Goal: Task Accomplishment & Management: Manage account settings

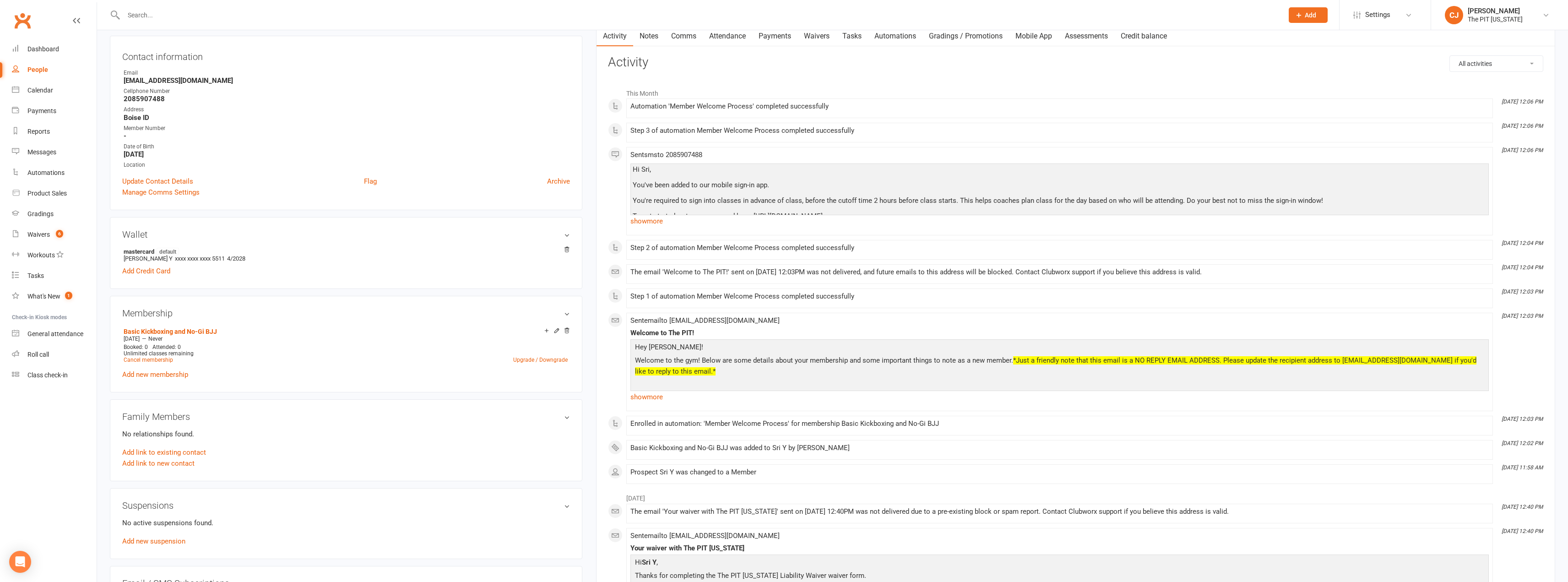
scroll to position [46, 0]
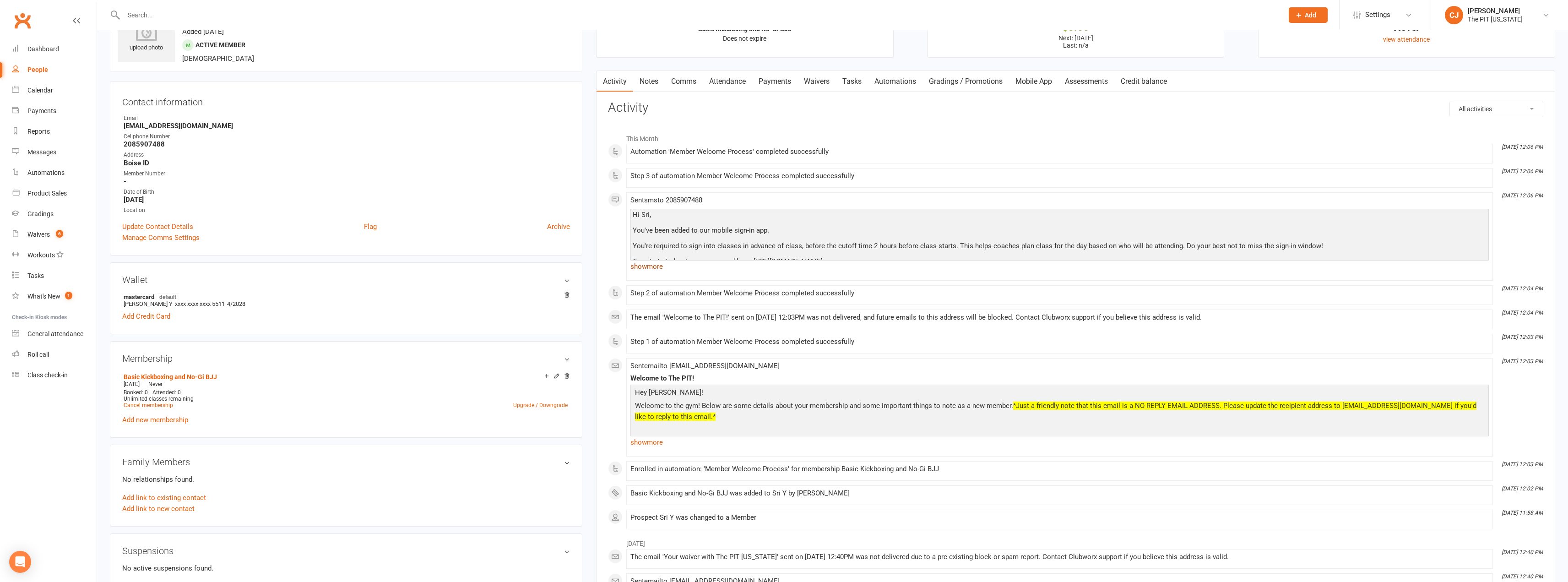
click at [649, 267] on link "show more" at bounding box center [1059, 266] width 858 height 13
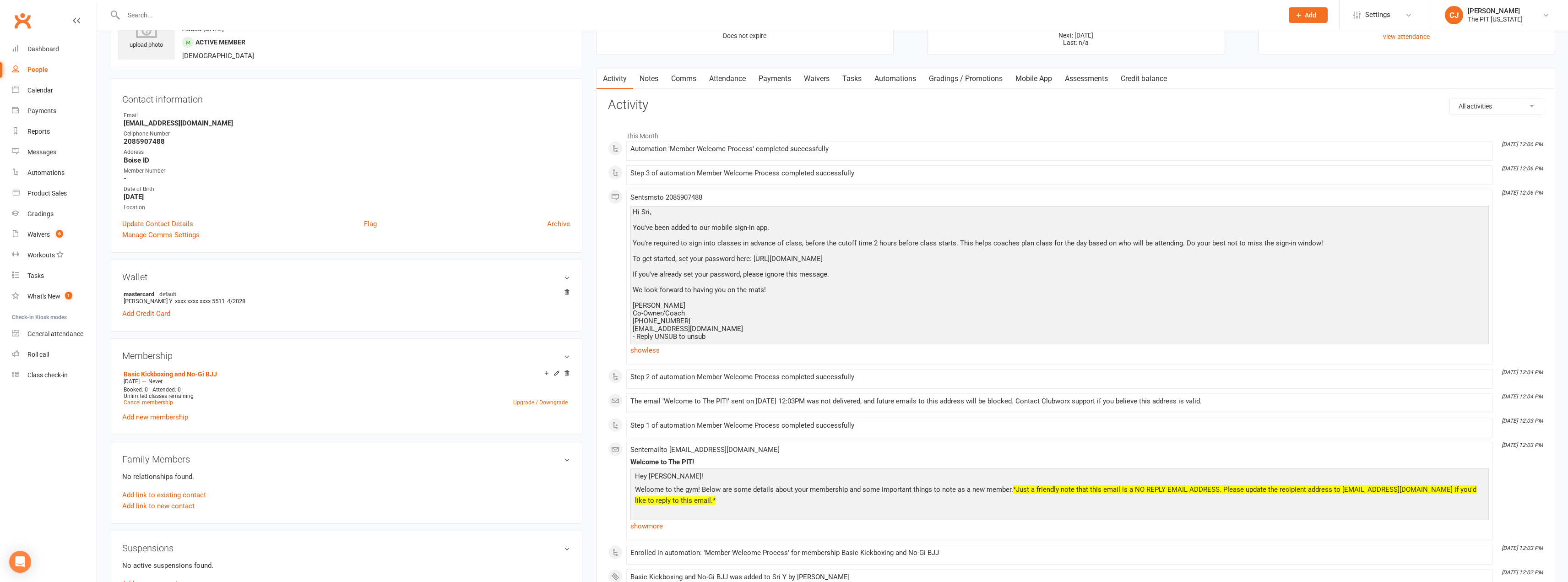
scroll to position [138, 0]
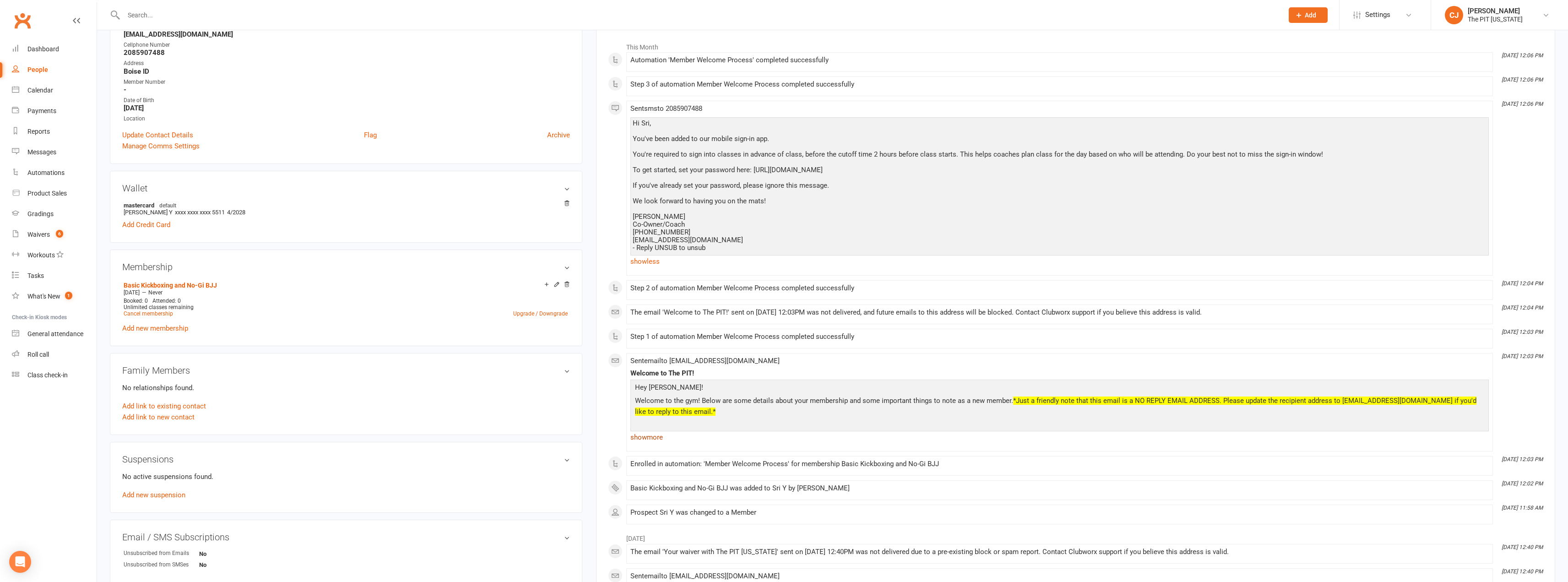
click at [652, 438] on link "show more" at bounding box center [1059, 437] width 858 height 13
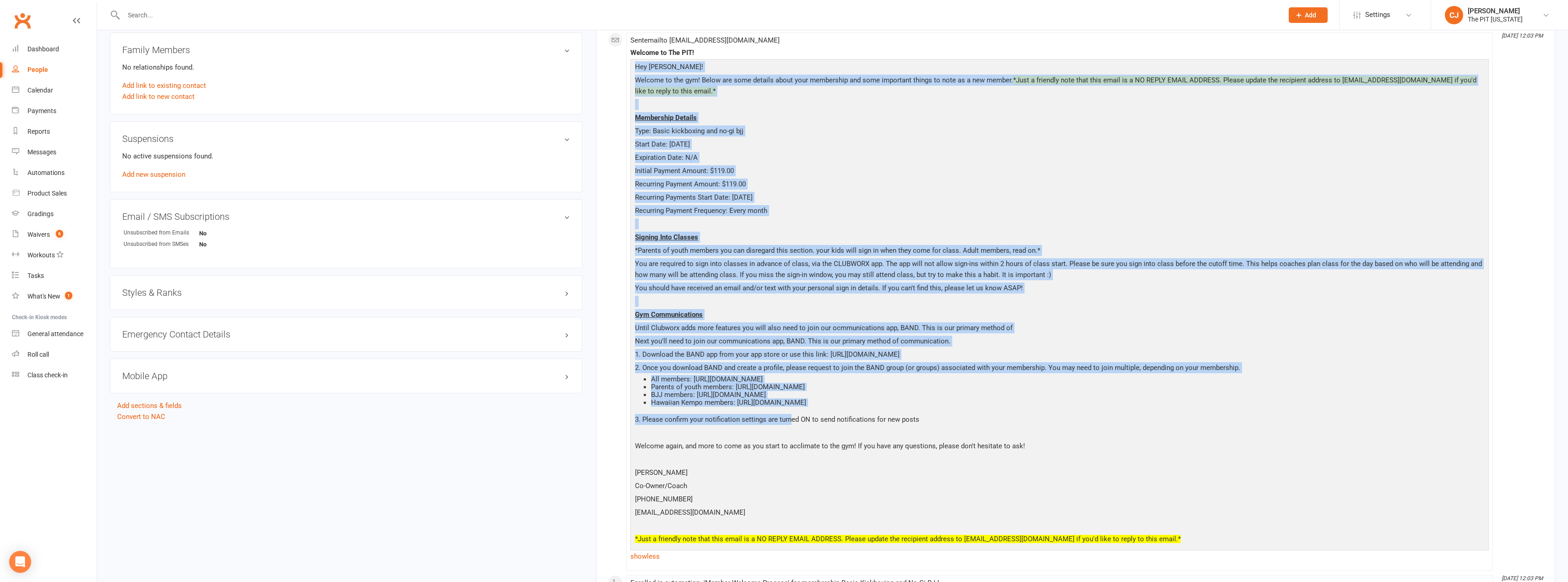
scroll to position [504, 0]
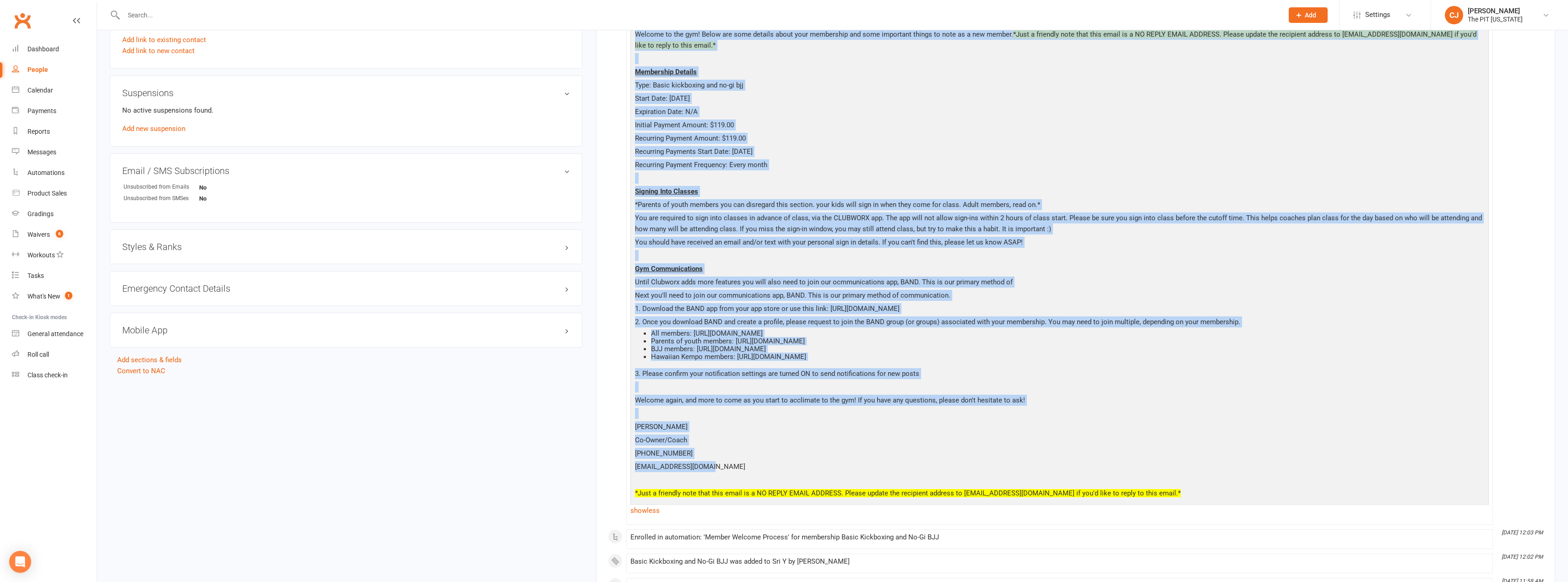
drag, startPoint x: 635, startPoint y: 294, endPoint x: 790, endPoint y: 453, distance: 222.0
click at [790, 461] on div "Hey [PERSON_NAME]! Welcome to the gym! Below are some details about your member…" at bounding box center [1059, 258] width 854 height 486
copy div "Lor Ips! Dolorsi am con adi! Elits doe temp incidid utlab etdo magnaaliqu eni a…"
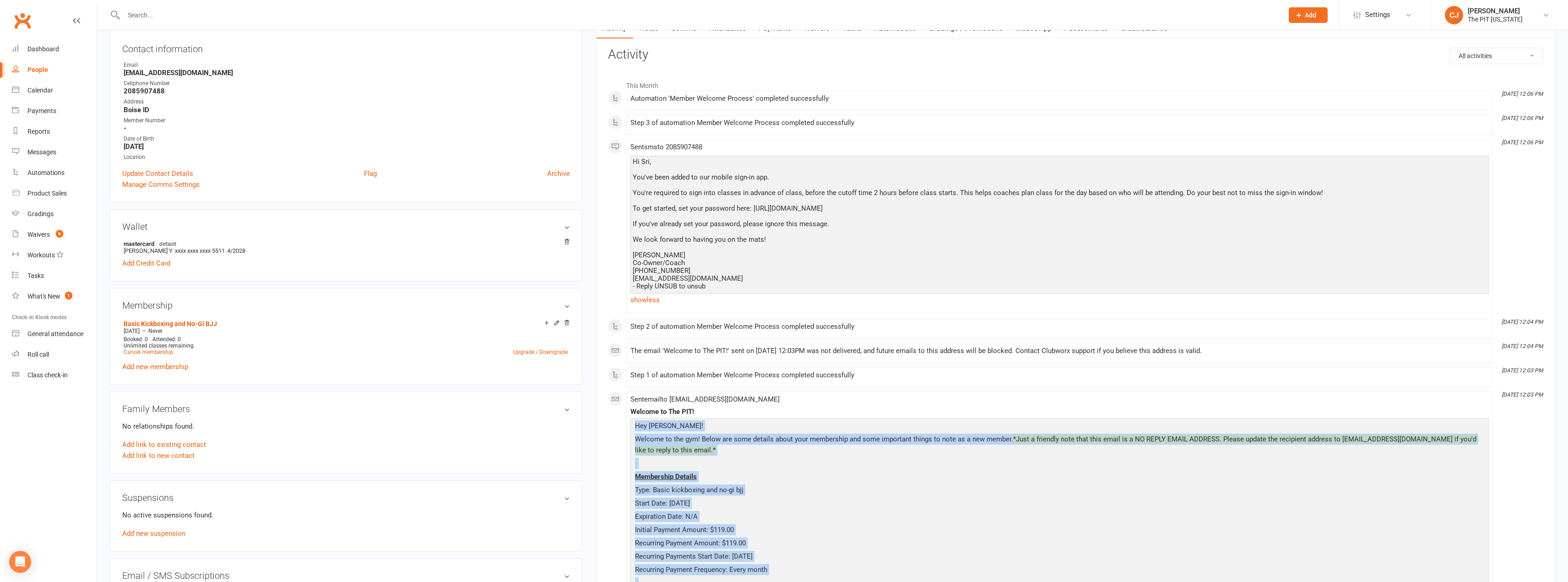
scroll to position [46, 0]
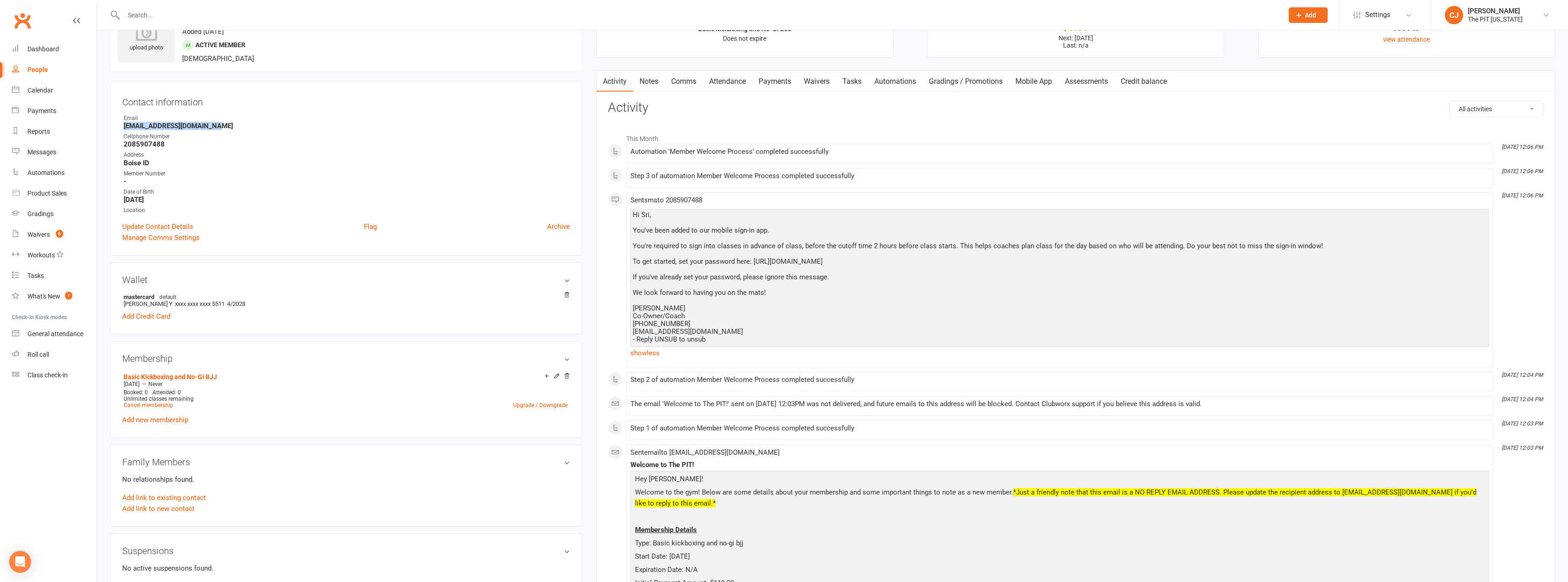
drag, startPoint x: 220, startPoint y: 127, endPoint x: 124, endPoint y: 130, distance: 96.0
click at [124, 130] on strong "[EMAIL_ADDRESS][DOMAIN_NAME]" at bounding box center [346, 126] width 446 height 8
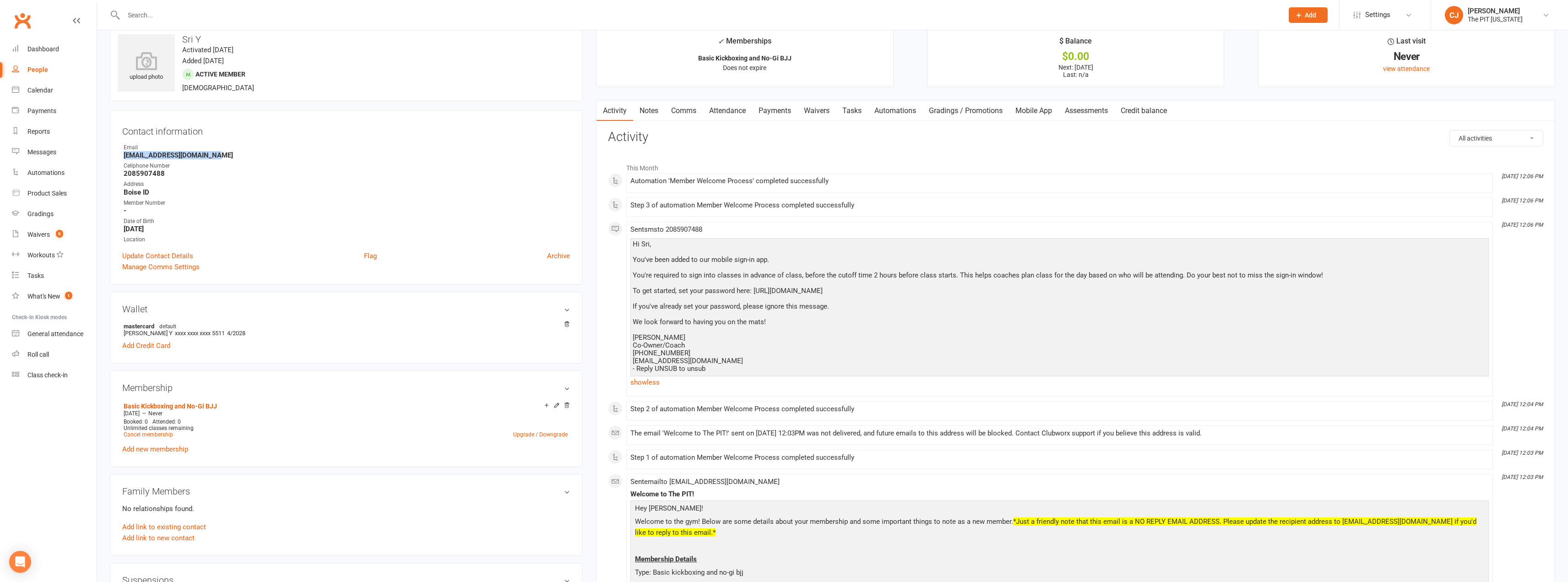
scroll to position [0, 0]
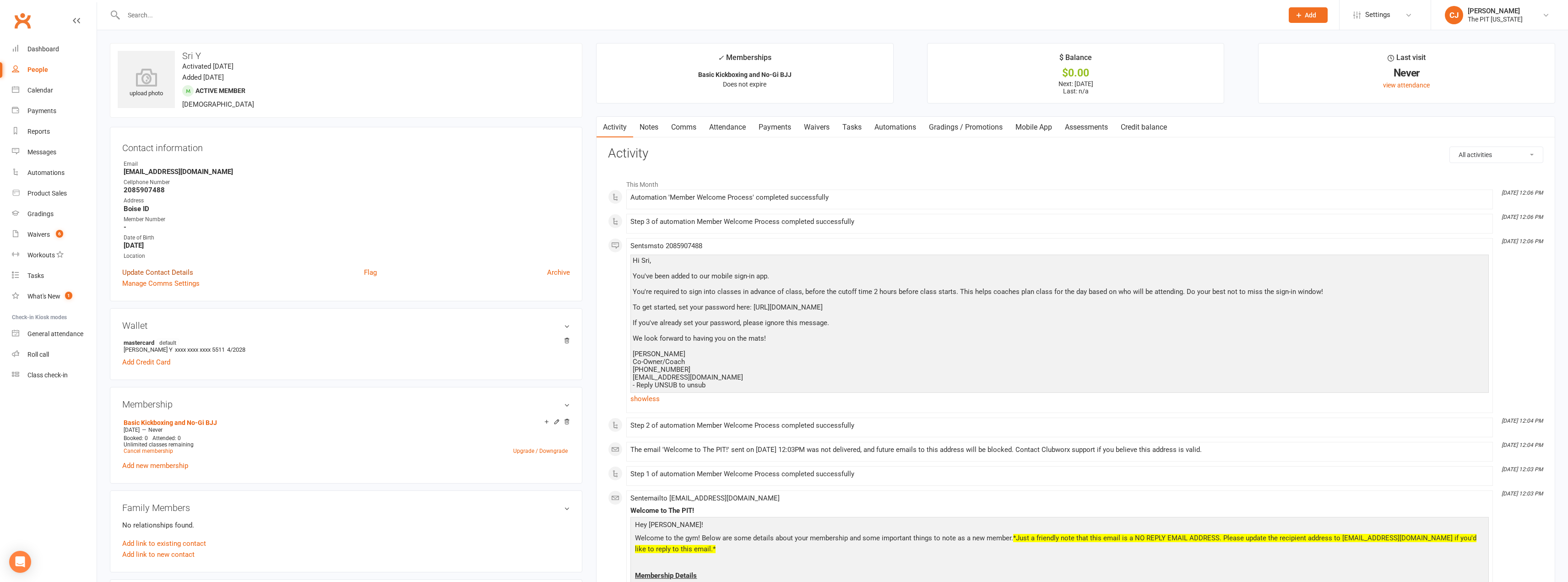
click at [168, 270] on link "Update Contact Details" at bounding box center [157, 272] width 71 height 11
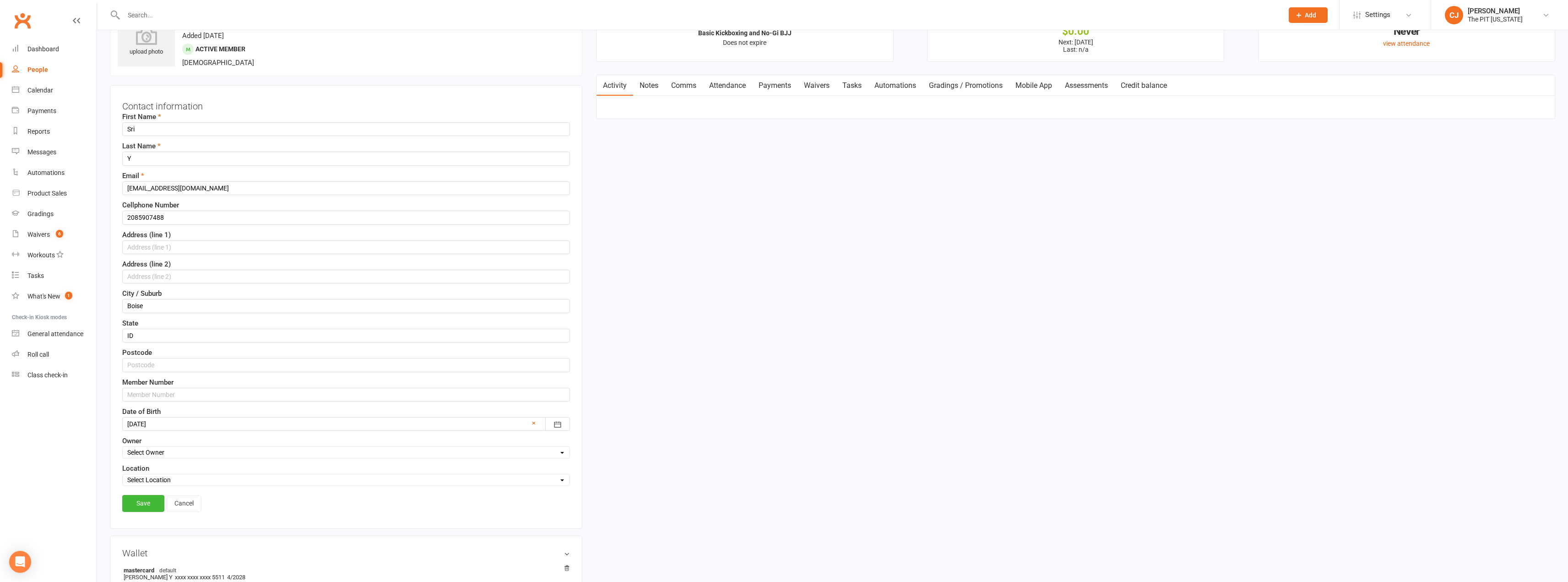
scroll to position [43, 0]
click at [158, 188] on input "[EMAIL_ADDRESS][DOMAIN_NAME]" at bounding box center [346, 187] width 448 height 14
type input "[EMAIL_ADDRESS][DOMAIN_NAME]"
click at [145, 499] on link "Save" at bounding box center [143, 502] width 42 height 16
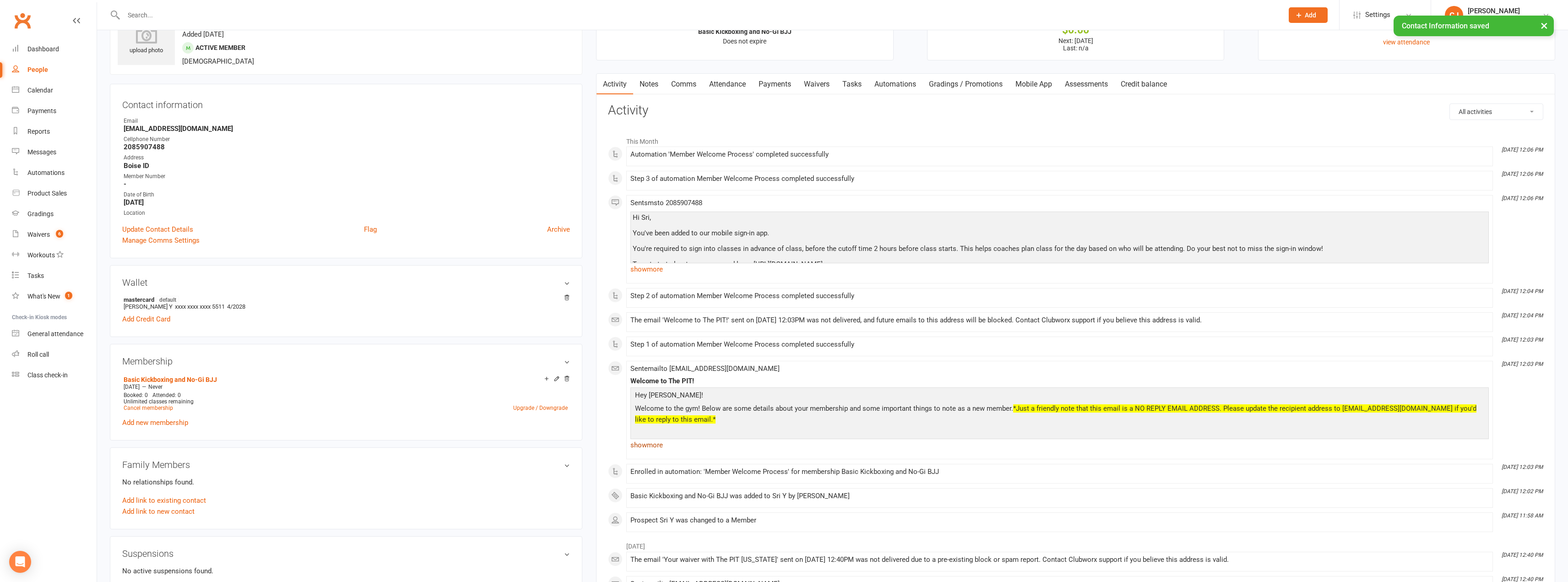
click at [656, 442] on link "show more" at bounding box center [1059, 444] width 858 height 13
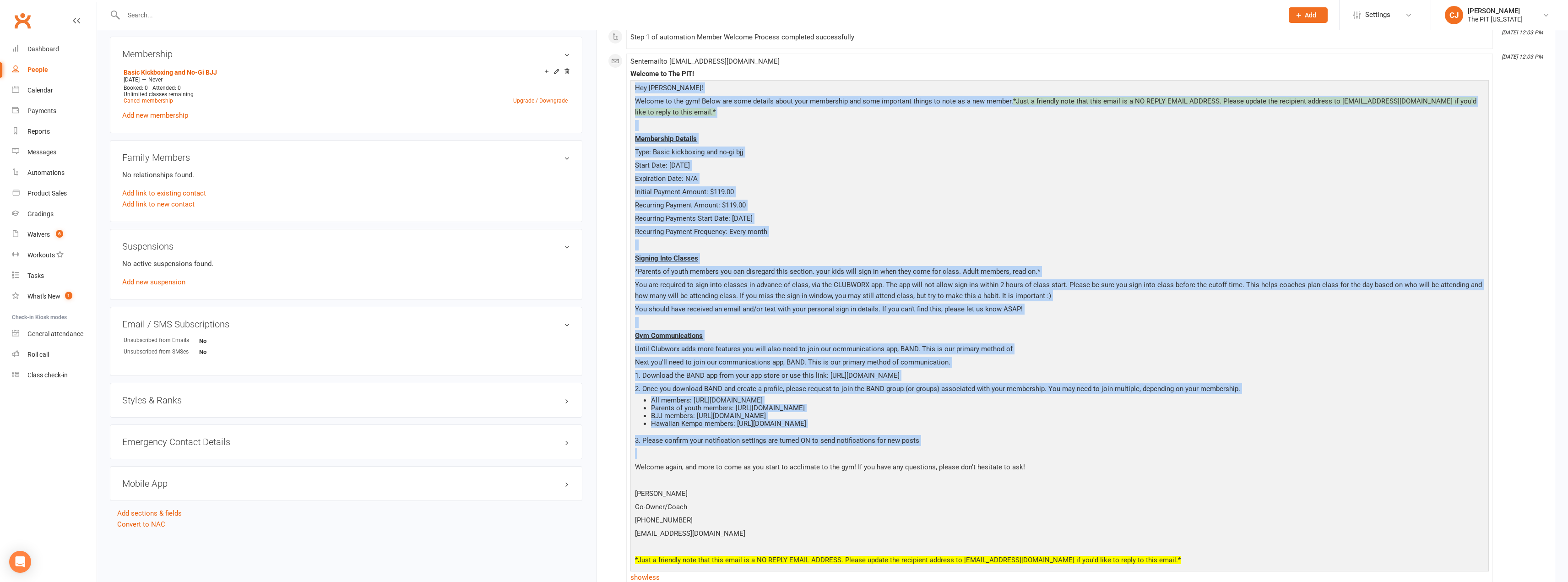
scroll to position [366, 0]
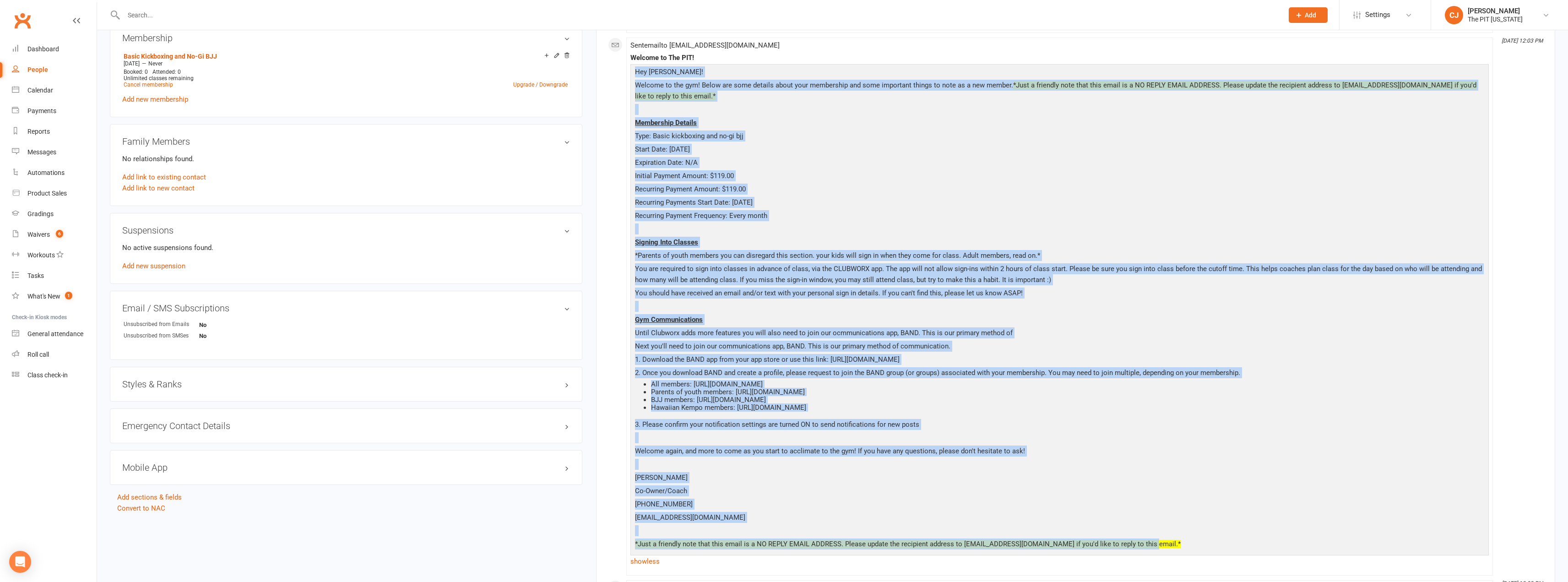
drag, startPoint x: 636, startPoint y: 394, endPoint x: 1144, endPoint y: 545, distance: 530.0
click at [1144, 545] on div "Hey [PERSON_NAME]! Welcome to the gym! Below are some details about your member…" at bounding box center [1059, 309] width 854 height 486
click at [1144, 544] on p "*Just a friendly note that this email is a NO REPLY EMAIL ADDRESS. Please updat…" at bounding box center [1059, 545] width 854 height 13
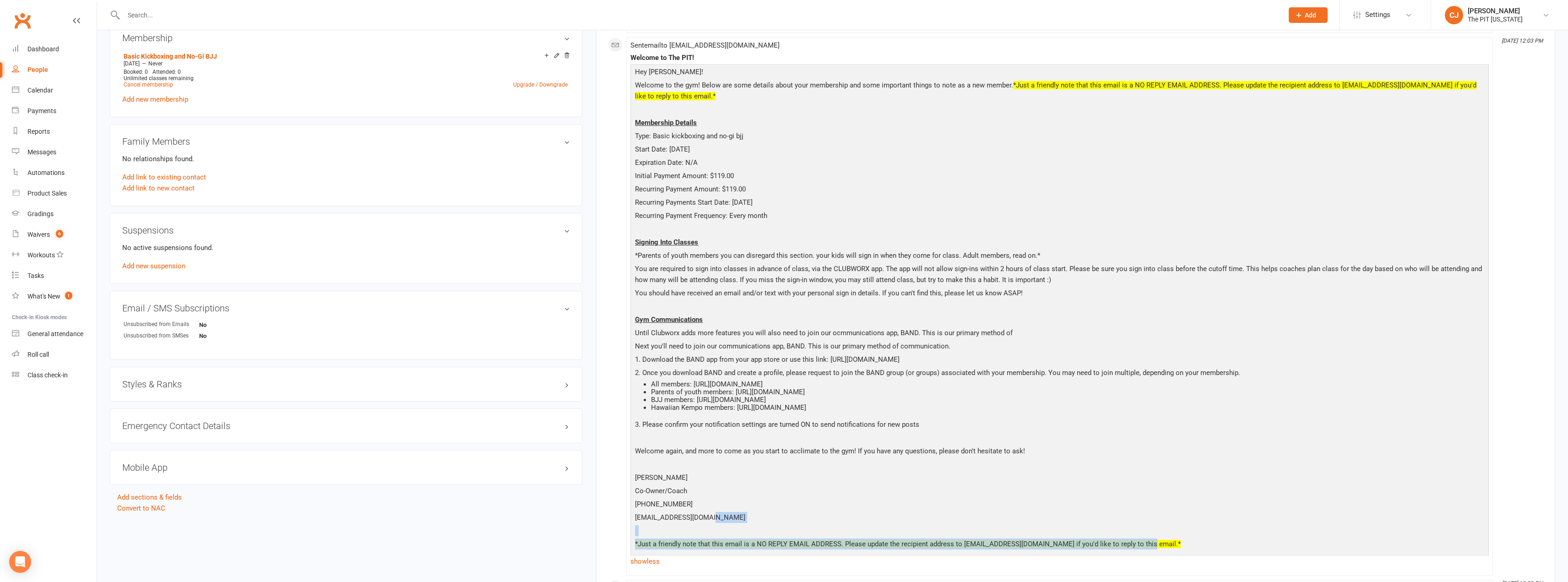
drag, startPoint x: 1135, startPoint y: 544, endPoint x: 1069, endPoint y: 522, distance: 69.6
click at [1066, 522] on div "Hey [PERSON_NAME]! Welcome to the gym! Below are some details about your member…" at bounding box center [1059, 309] width 854 height 486
click at [1138, 536] on p at bounding box center [1059, 532] width 854 height 13
drag, startPoint x: 1148, startPoint y: 545, endPoint x: 916, endPoint y: 448, distance: 251.5
click at [918, 449] on div "Hey [PERSON_NAME]! Welcome to the gym! Below are some details about your member…" at bounding box center [1059, 309] width 854 height 486
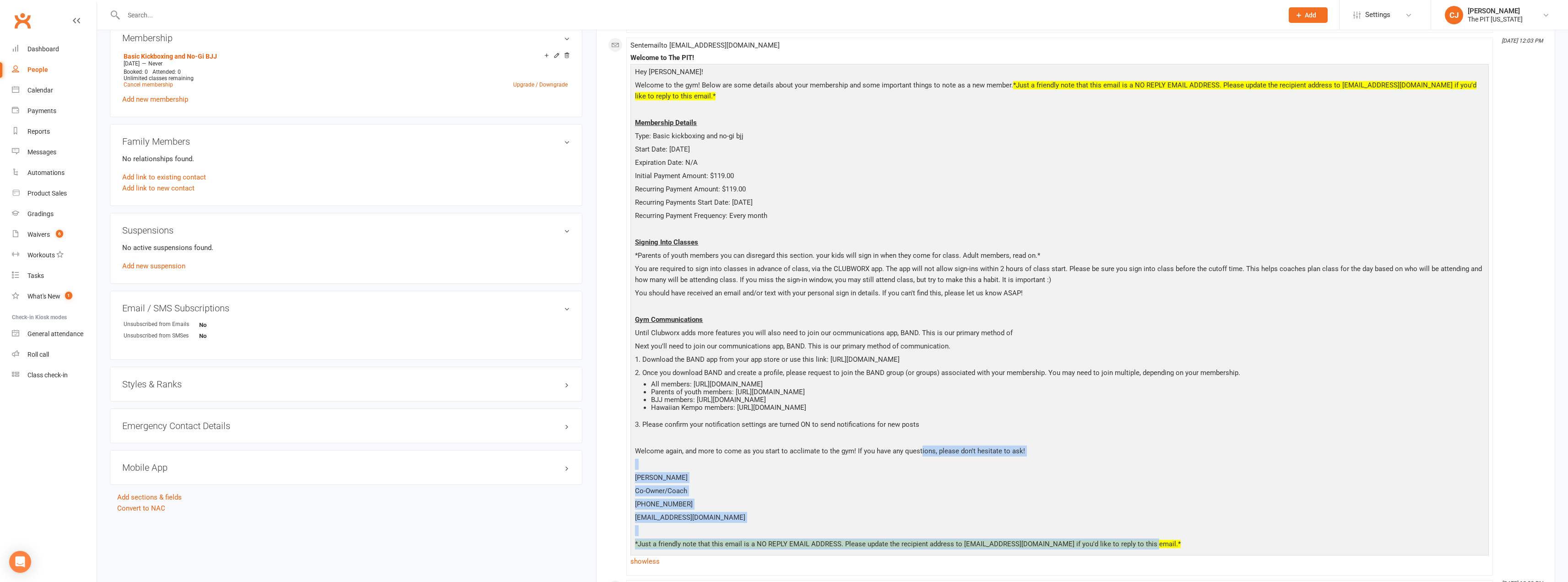
click at [779, 464] on p at bounding box center [1059, 466] width 854 height 13
click at [984, 497] on p "Co-Owner/Coach" at bounding box center [1059, 492] width 854 height 13
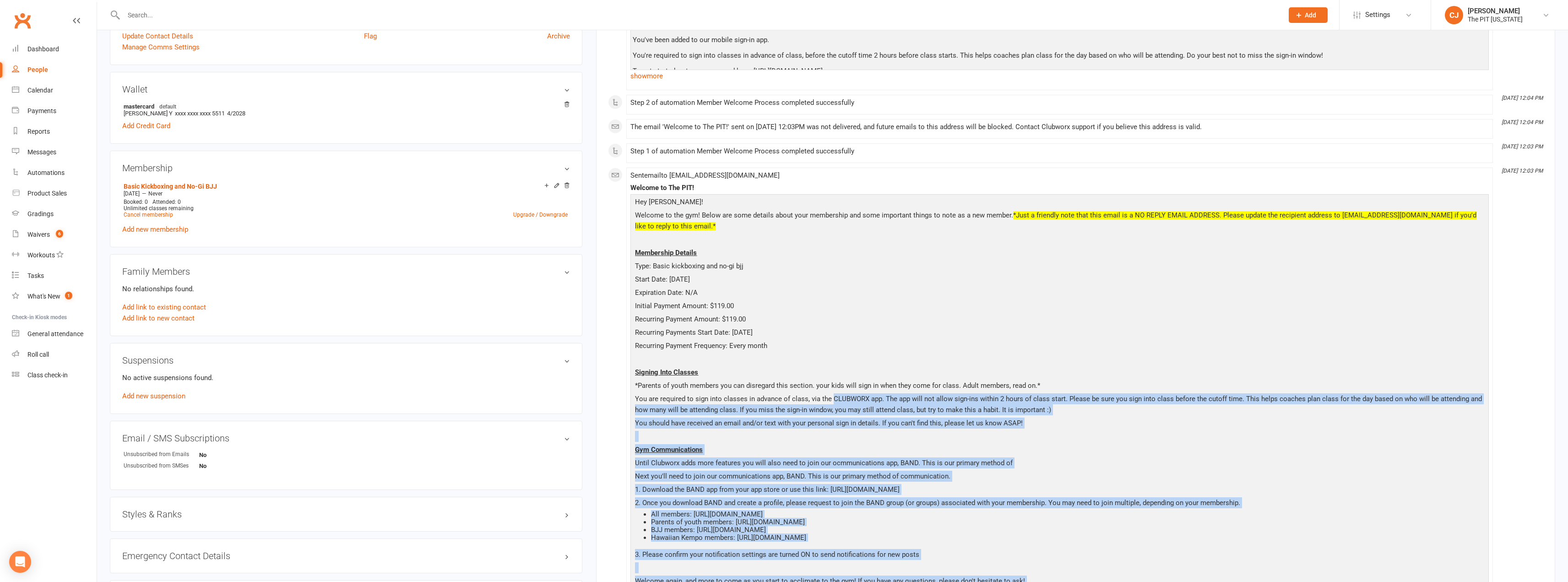
scroll to position [183, 0]
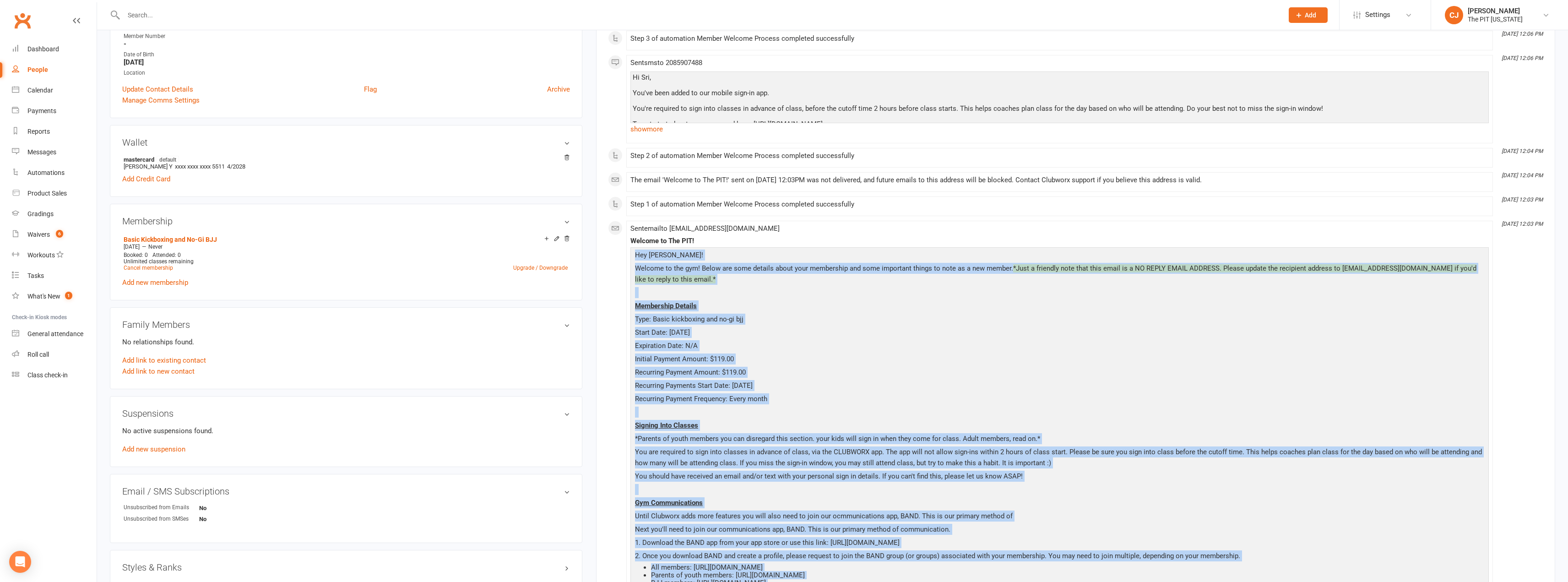
drag, startPoint x: 1144, startPoint y: 547, endPoint x: 626, endPoint y: 257, distance: 593.7
click at [626, 258] on div "This Month [DATE] 12:06 PM Automation 'Member Welcome Process' completed succes…" at bounding box center [1075, 411] width 935 height 840
copy div "Lor Ips! Dolorsi am con adi! Elits doe temp incidid utlab etdo magnaaliqu eni a…"
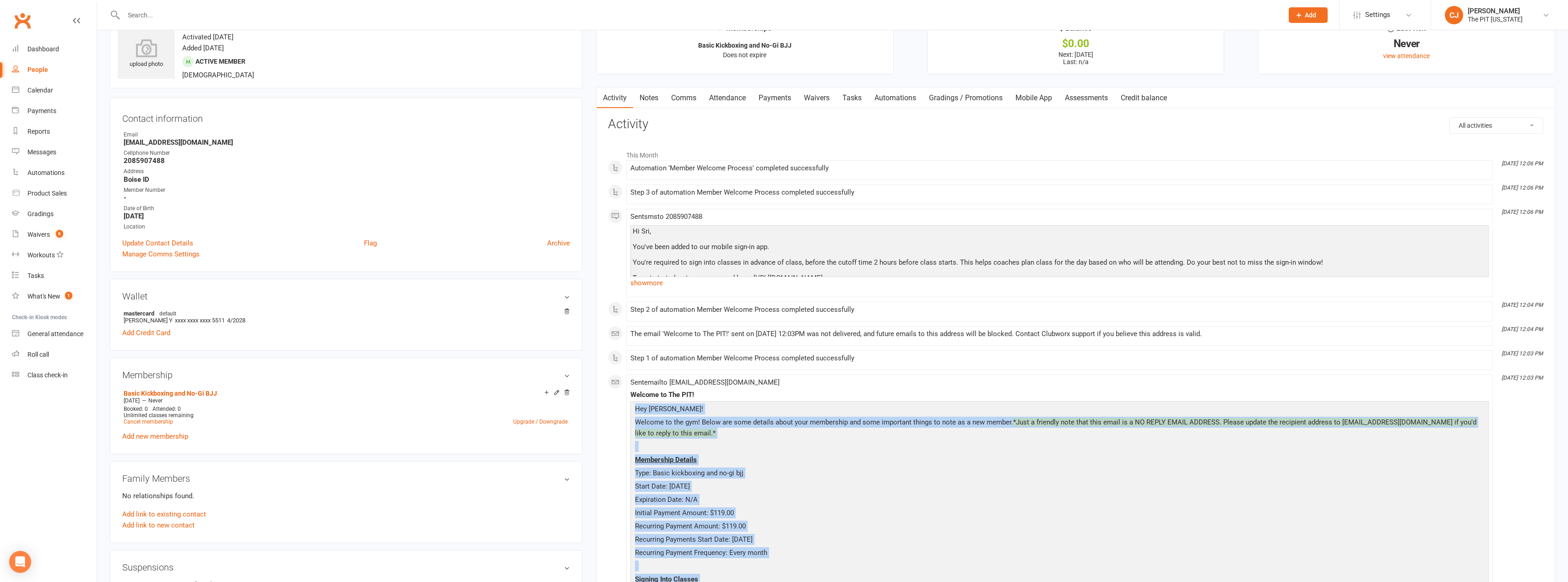
scroll to position [0, 0]
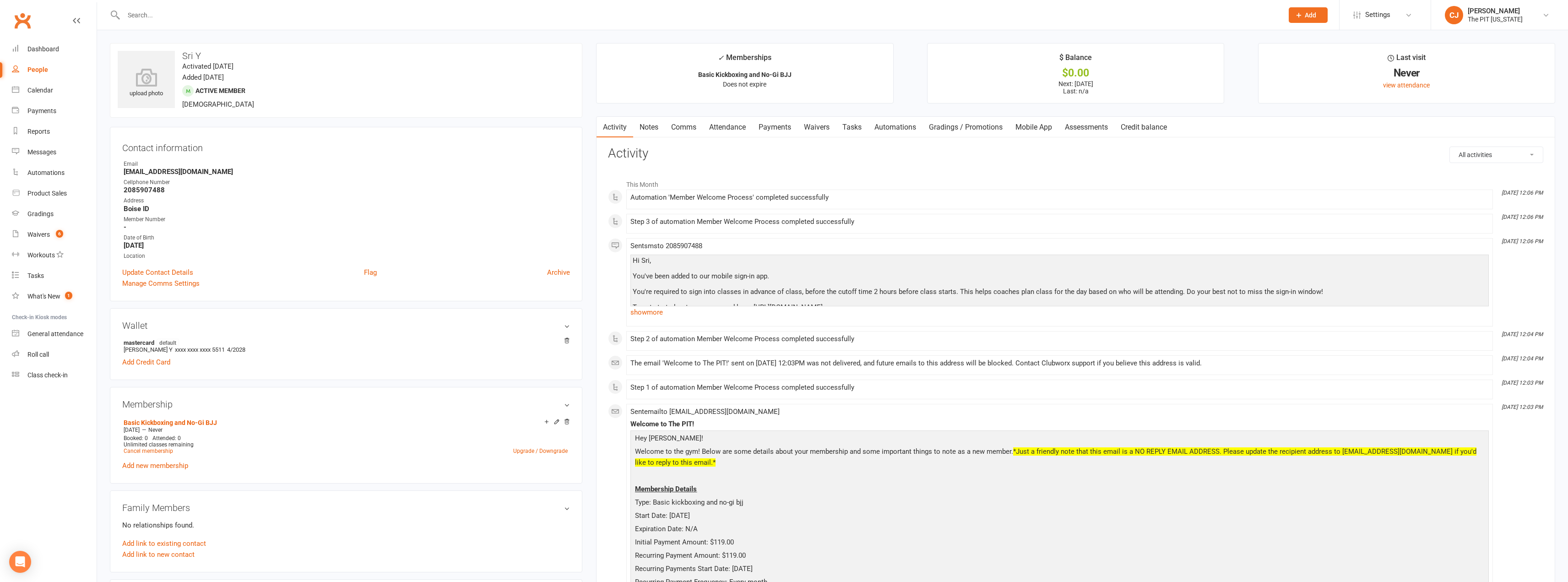
click at [185, 174] on strong "[EMAIL_ADDRESS][DOMAIN_NAME]" at bounding box center [346, 171] width 446 height 8
click at [244, 177] on ul "Owner Email [EMAIL_ADDRESS][DOMAIN_NAME] Cellphone Number [PHONE_NUMBER] Addres…" at bounding box center [346, 210] width 448 height 101
drag, startPoint x: 188, startPoint y: 168, endPoint x: 119, endPoint y: 171, distance: 69.1
click at [119, 171] on div "Contact information Owner Email [EMAIL_ADDRESS][DOMAIN_NAME] Cellphone Number […" at bounding box center [346, 213] width 472 height 174
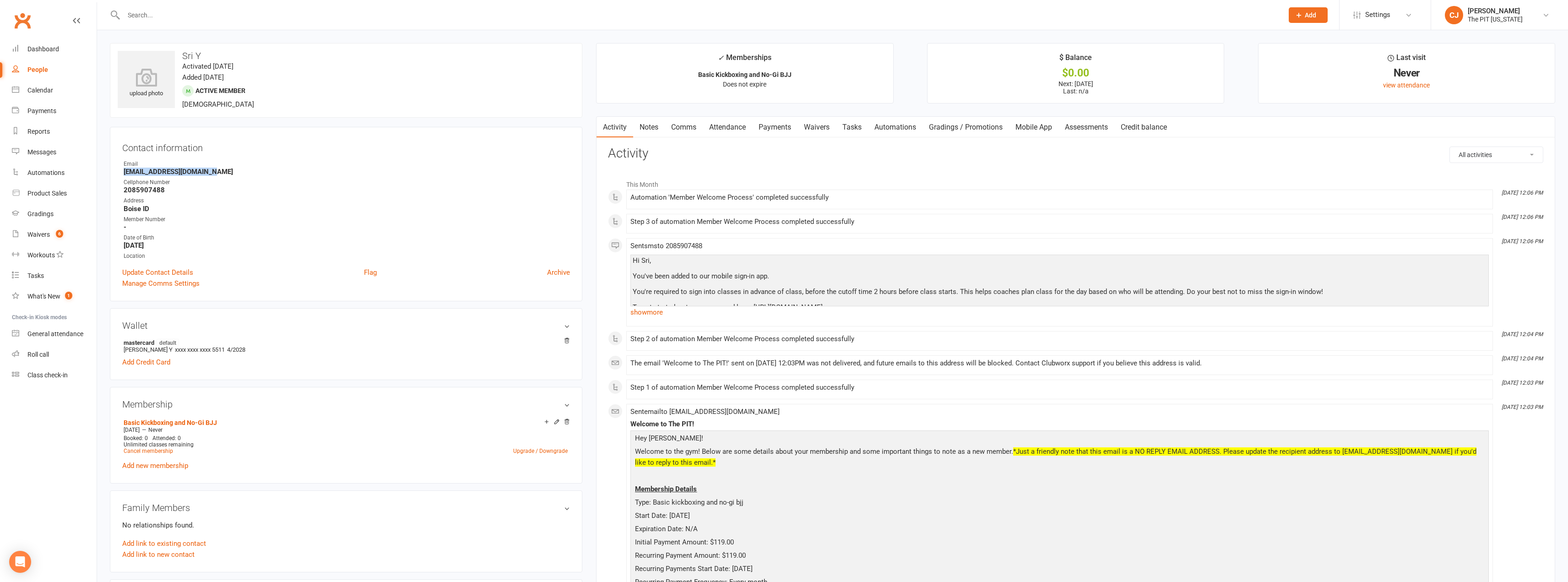
copy strong "[EMAIL_ADDRESS][DOMAIN_NAME]"
click at [248, 163] on div "Email" at bounding box center [346, 164] width 446 height 9
click at [51, 89] on div "Calendar" at bounding box center [40, 91] width 26 height 7
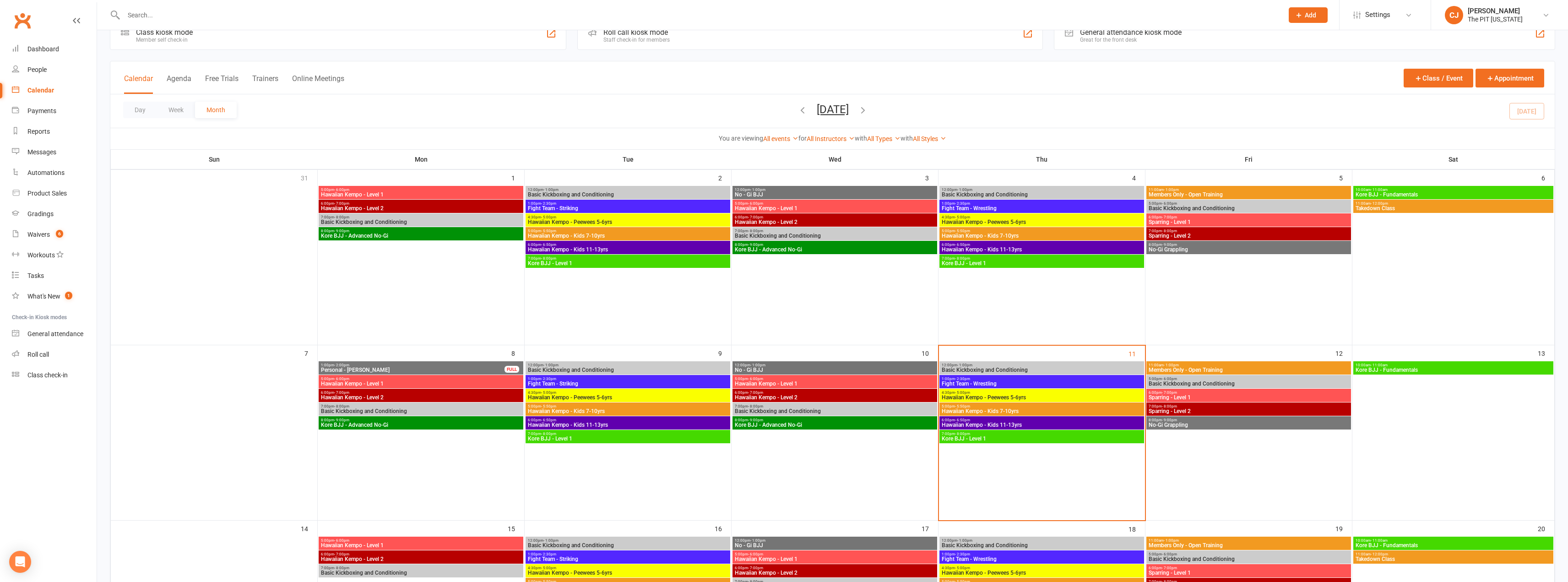
scroll to position [46, 0]
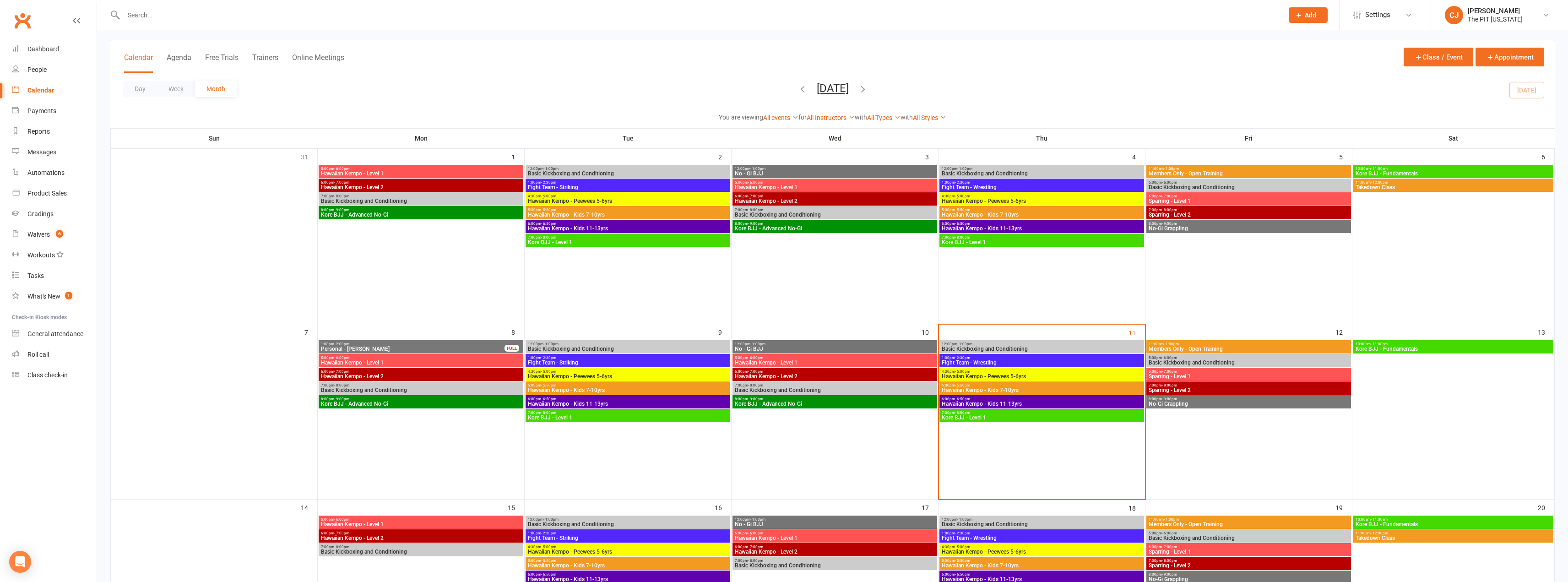
click at [1189, 363] on span "Basic Kickboxing and Conditioning" at bounding box center [1248, 362] width 201 height 5
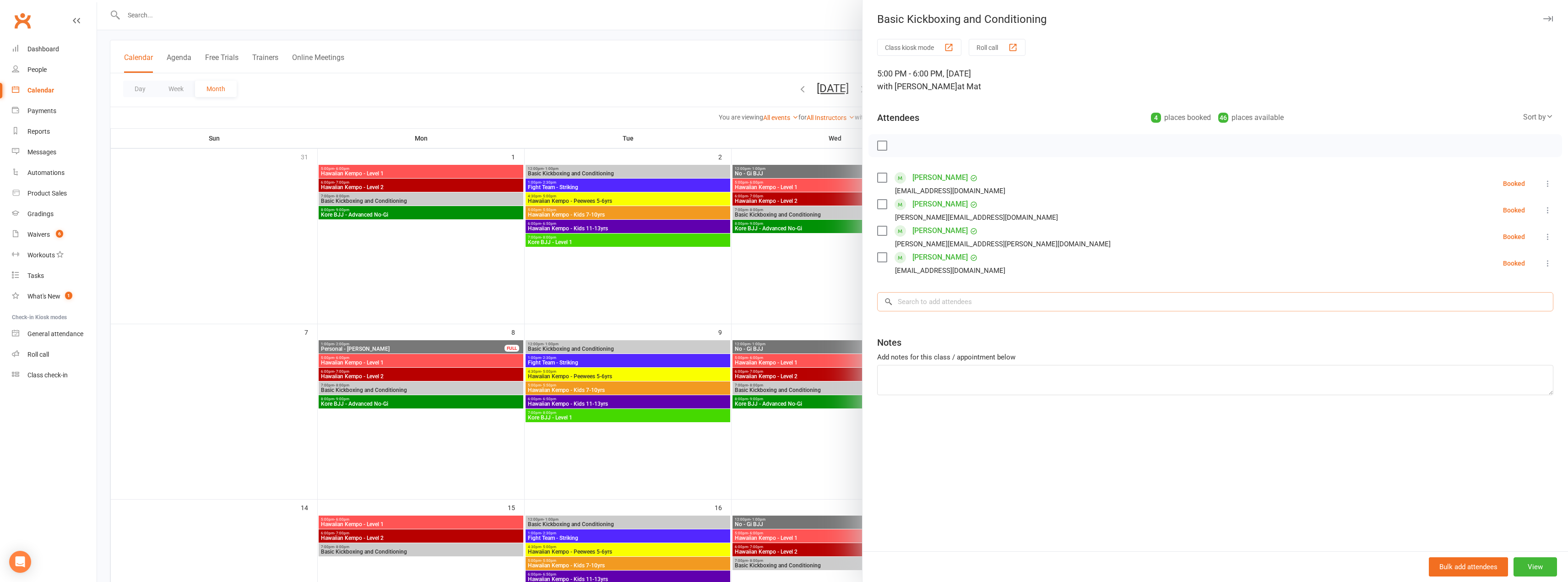
click at [987, 303] on input "search" at bounding box center [1214, 302] width 676 height 19
type input "sri"
click at [918, 320] on span "[EMAIL_ADDRESS][DOMAIN_NAME]" at bounding box center [961, 320] width 93 height 7
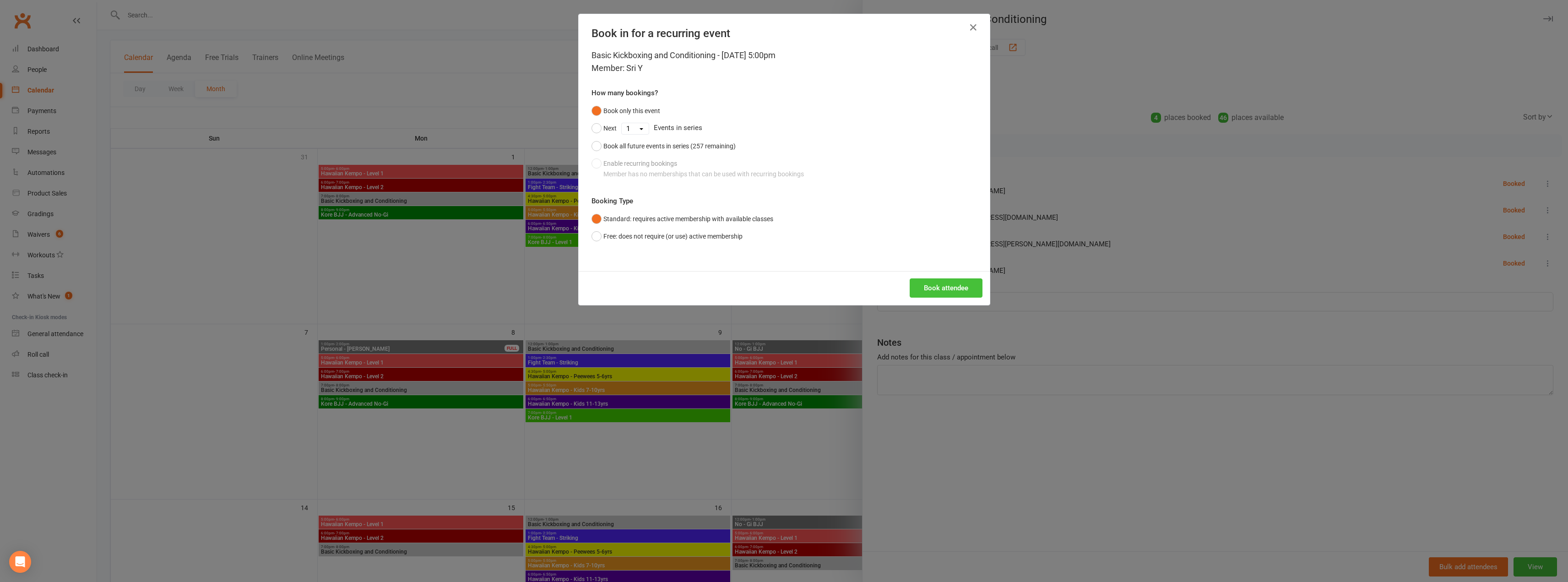
click at [939, 281] on button "Book attendee" at bounding box center [946, 288] width 73 height 19
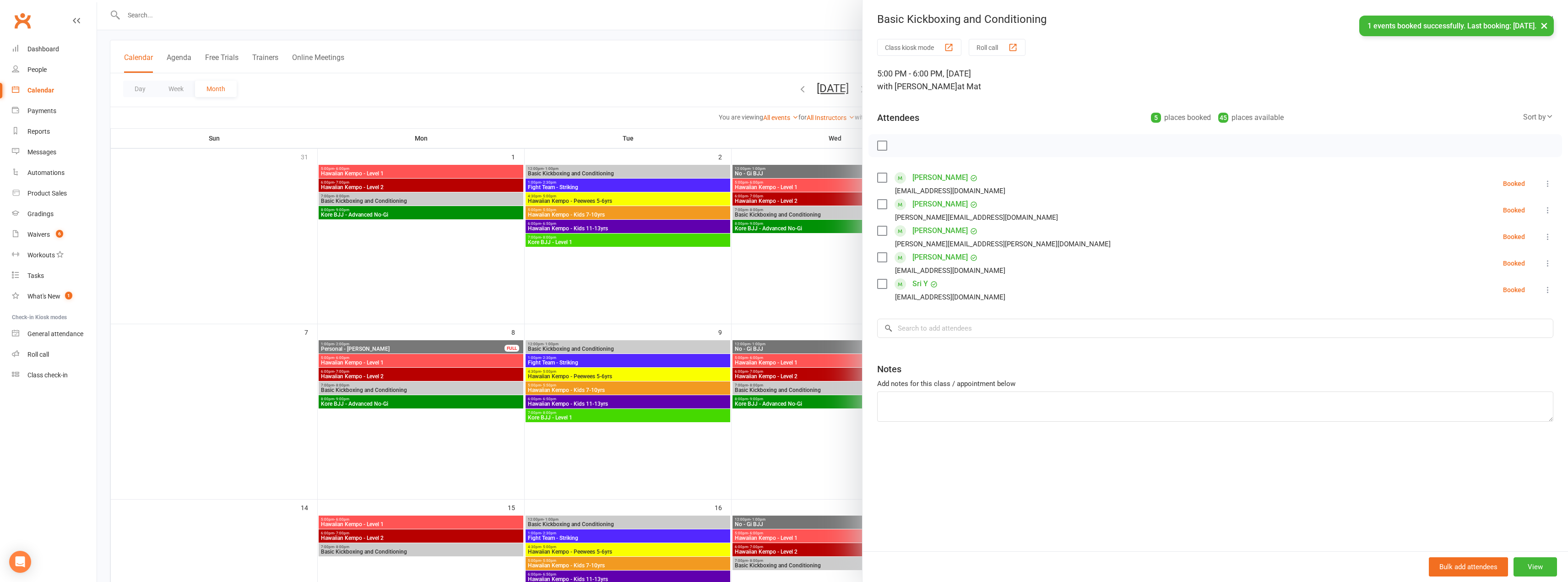
click at [744, 15] on div "× 1 events booked successfully. Last booking: [DATE]." at bounding box center [777, 15] width 1555 height 0
click at [805, 43] on div at bounding box center [833, 291] width 1471 height 582
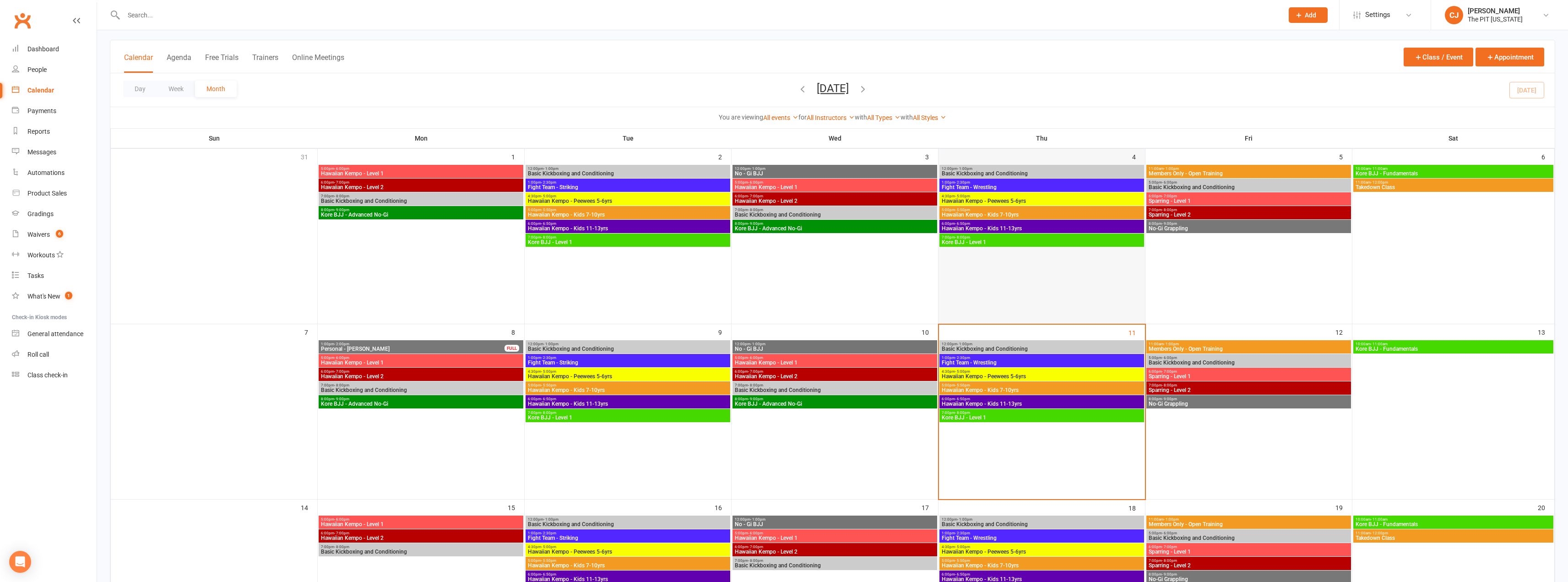
scroll to position [91, 0]
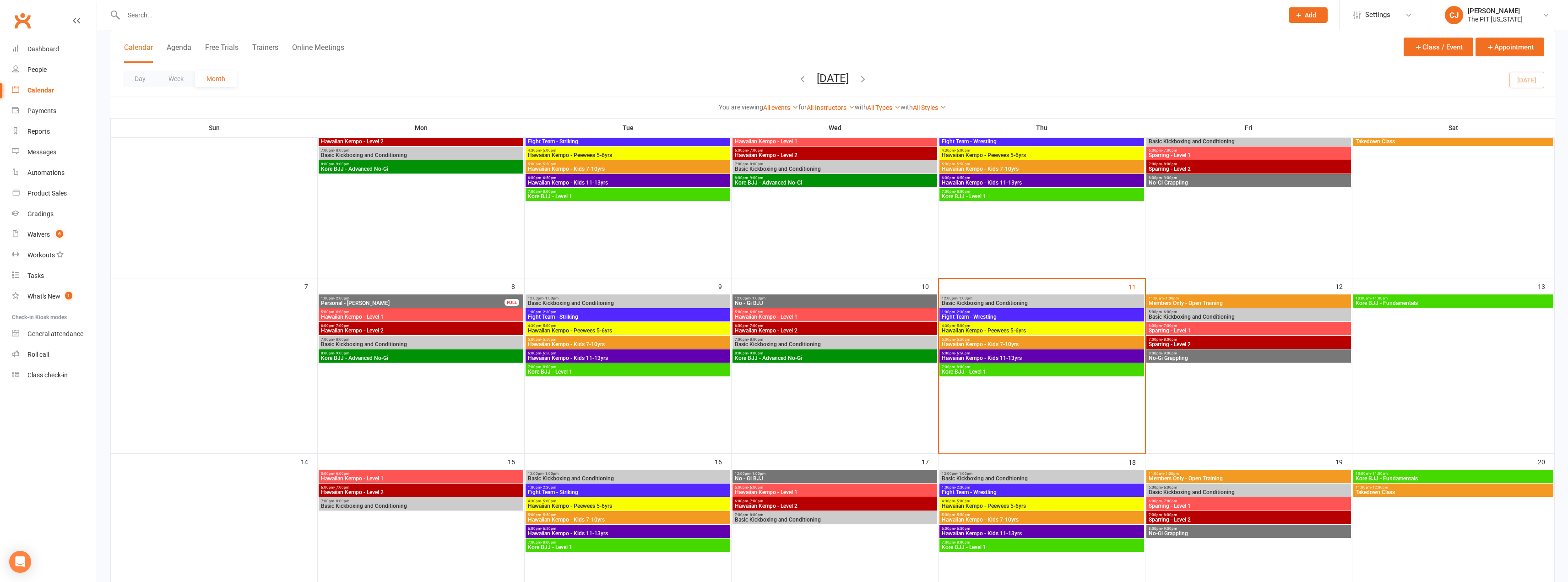
click at [1193, 315] on span "Basic Kickboxing and Conditioning" at bounding box center [1248, 316] width 201 height 5
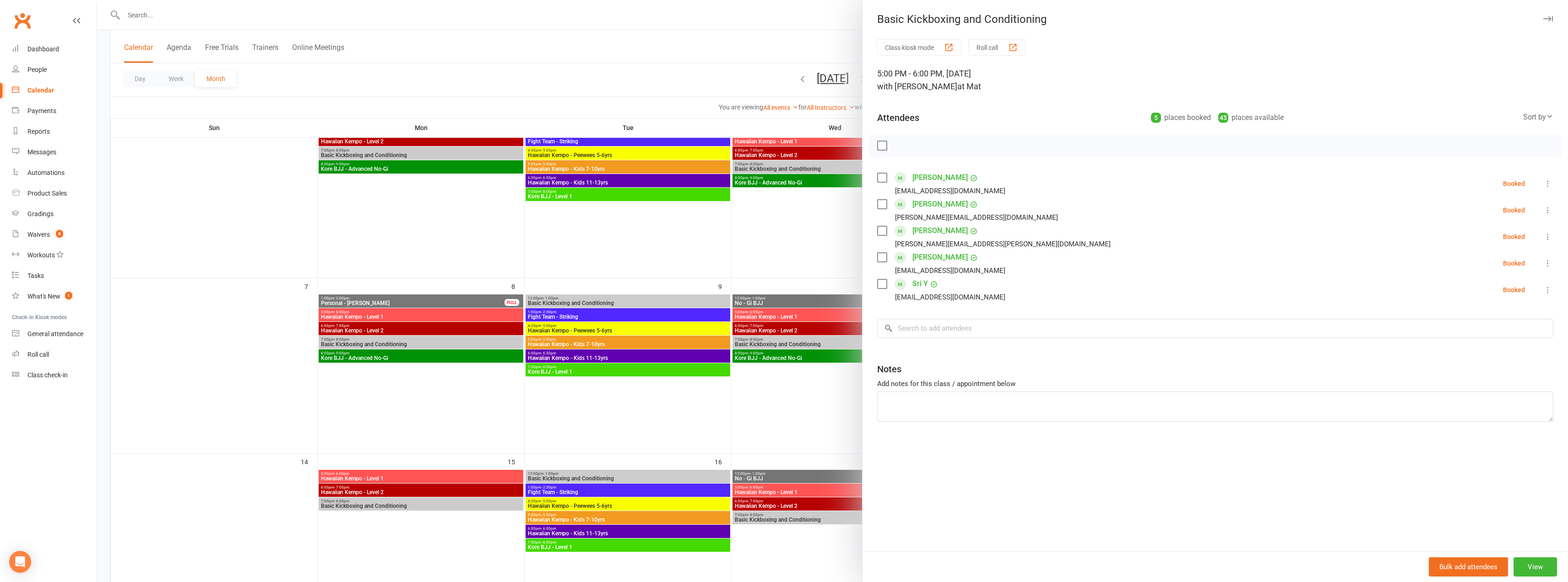
click at [762, 40] on div at bounding box center [833, 291] width 1471 height 582
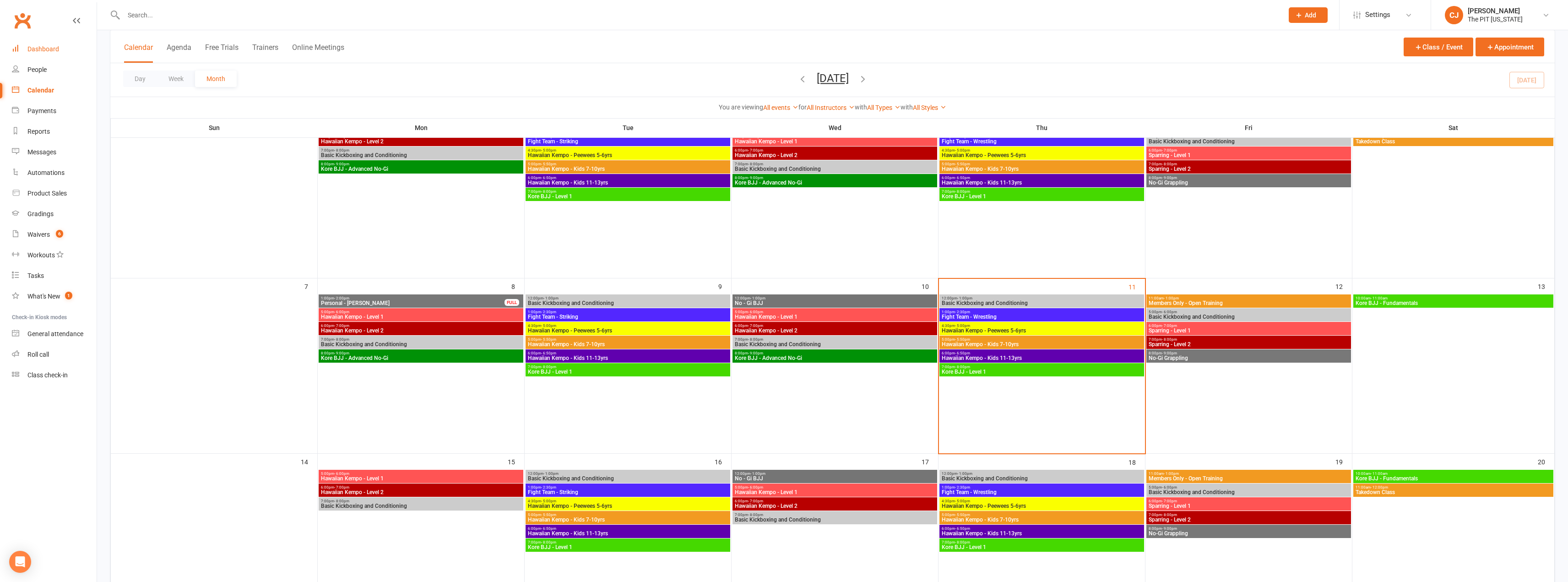
click at [53, 47] on div "Dashboard" at bounding box center [43, 49] width 32 height 7
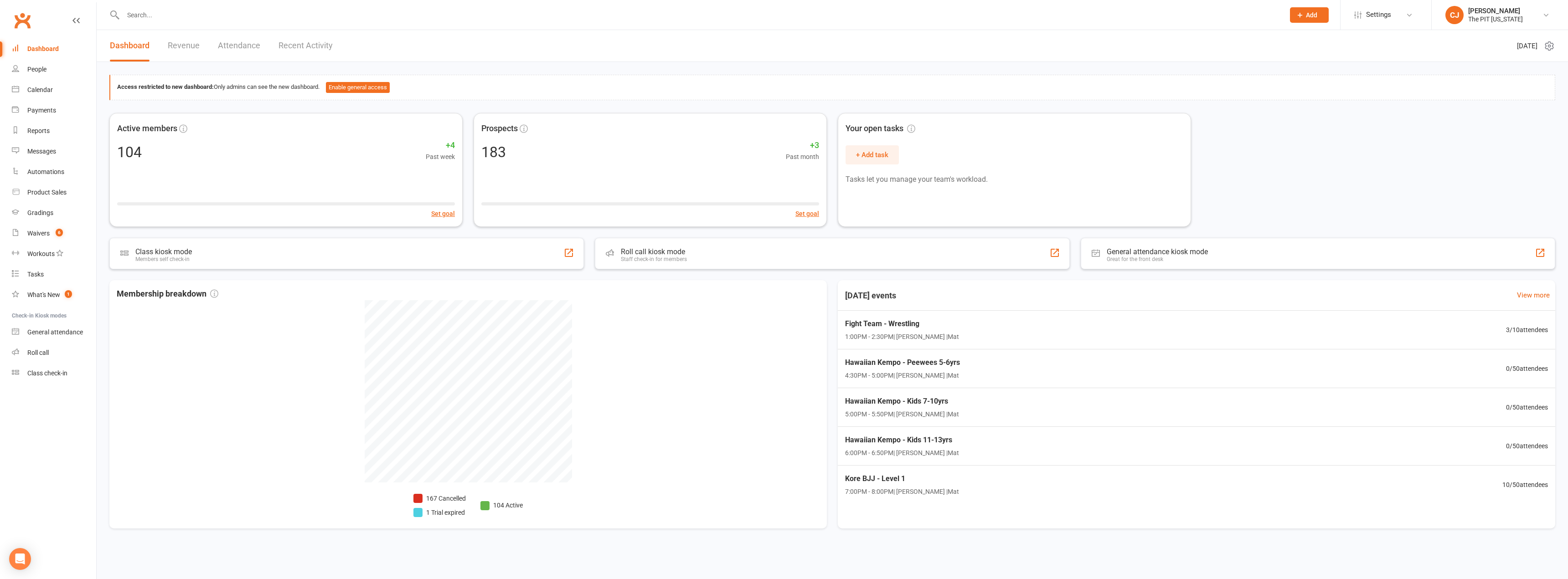
click at [133, 51] on link "Dashboard" at bounding box center [130, 45] width 40 height 31
click at [72, 18] on div "Clubworx" at bounding box center [48, 26] width 96 height 34
click at [79, 20] on icon at bounding box center [76, 20] width 7 height 7
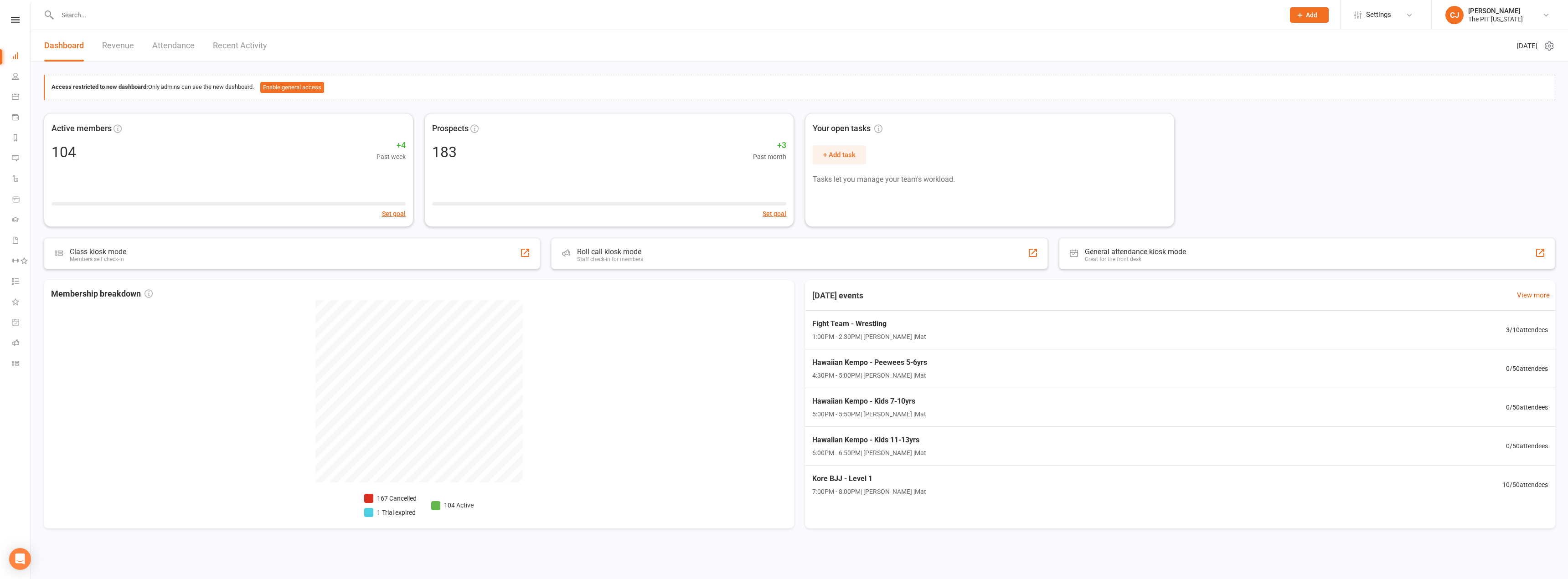
click at [36, 20] on react-component at bounding box center [639, 15] width 1278 height 29
click at [7, 16] on nav "Clubworx Dashboard People Calendar Payments Reports Messages Automations Produc…" at bounding box center [15, 291] width 31 height 579
click at [14, 21] on icon at bounding box center [15, 20] width 9 height 6
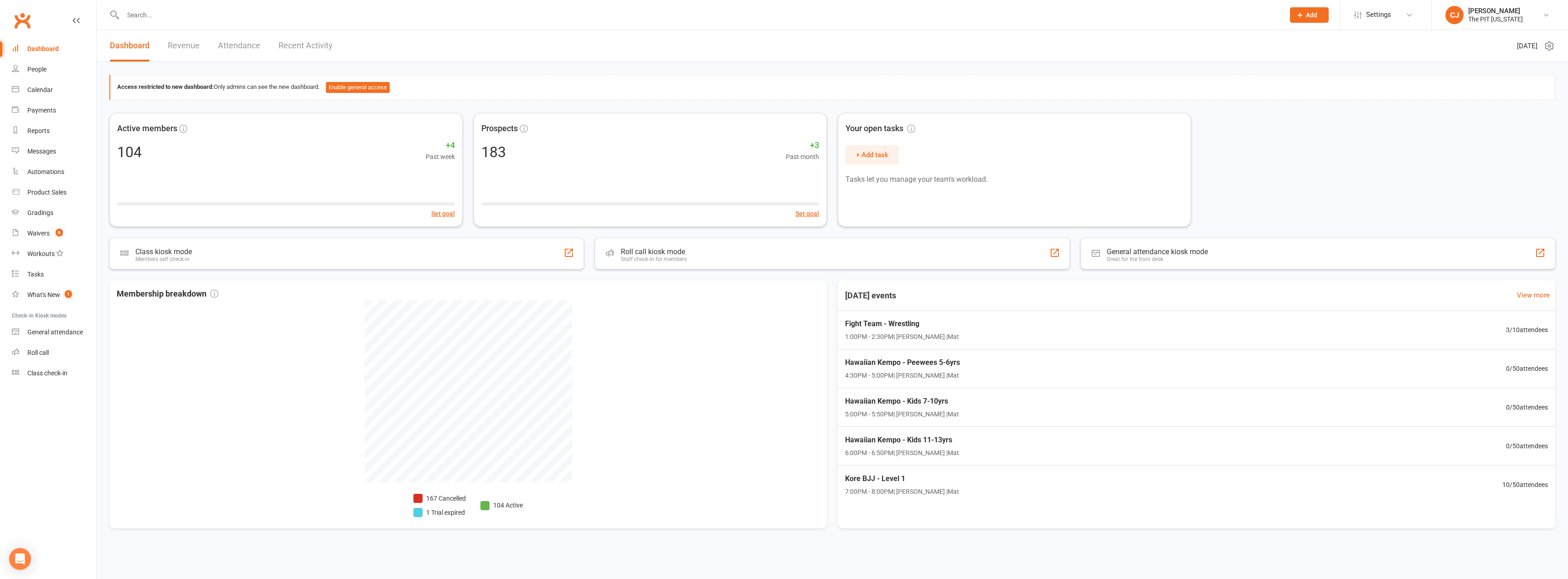
click at [53, 49] on div "Dashboard" at bounding box center [42, 49] width 31 height 7
click at [50, 50] on div "Dashboard" at bounding box center [42, 49] width 31 height 7
